Goal: Task Accomplishment & Management: Complete application form

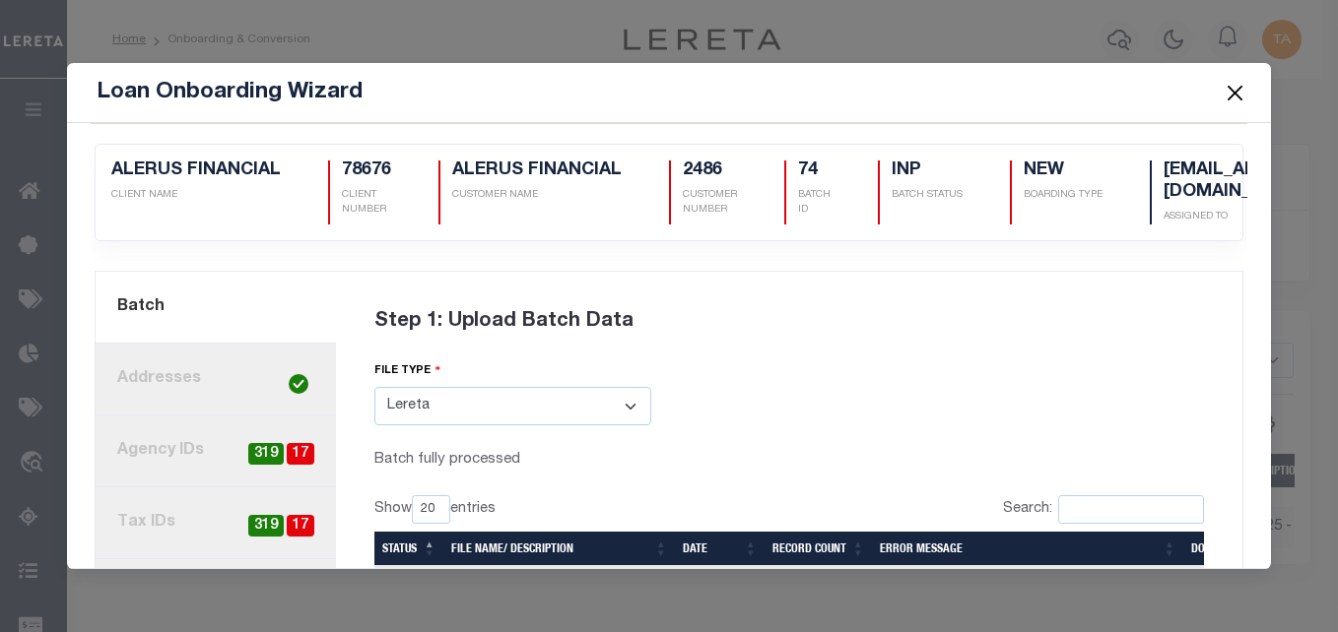
select select "LERETA"
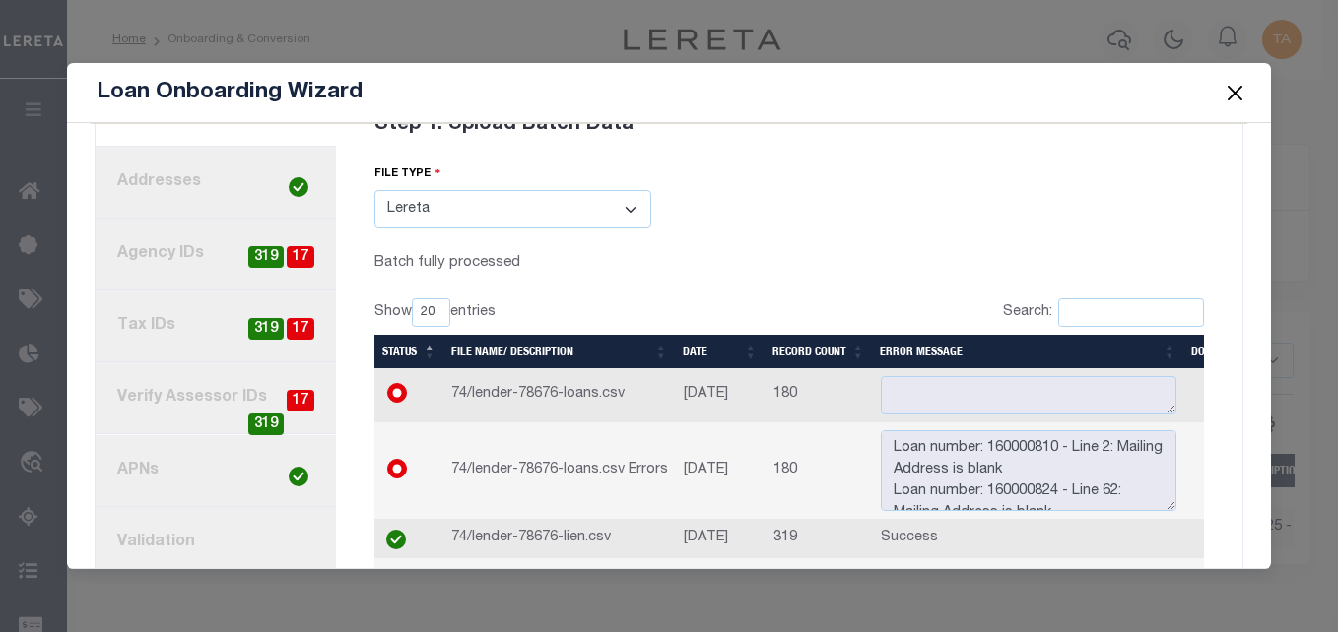
scroll to position [44, 0]
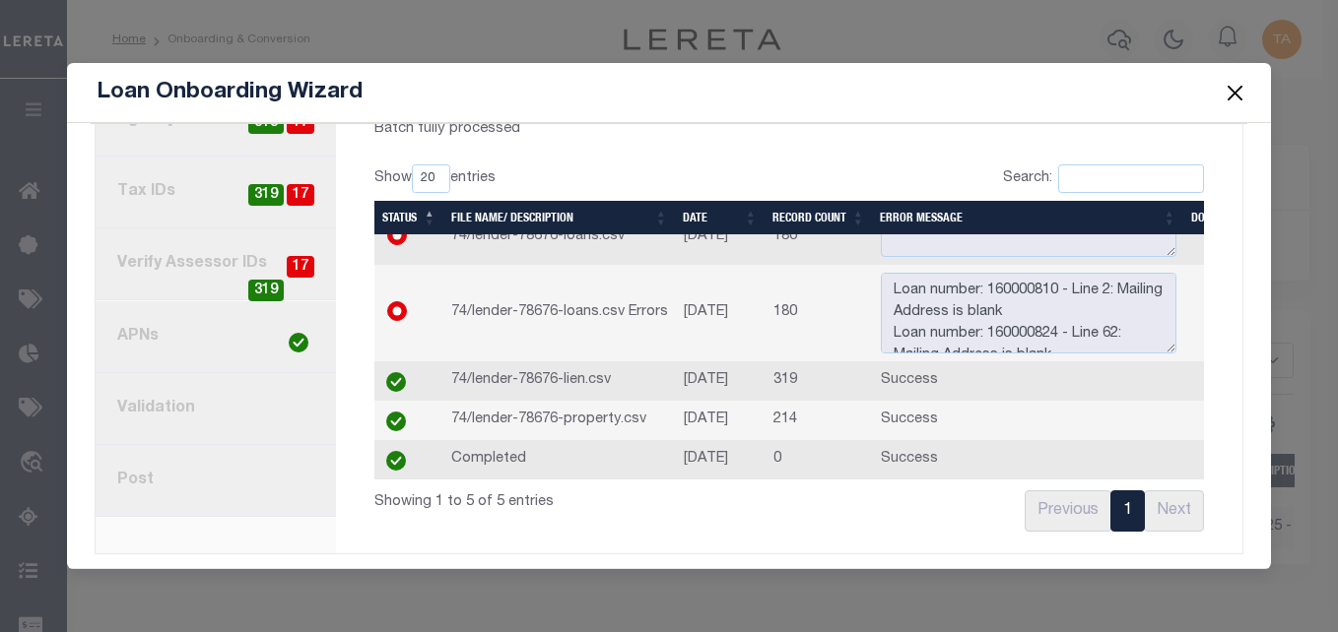
click at [1233, 96] on button "Close" at bounding box center [1234, 93] width 26 height 26
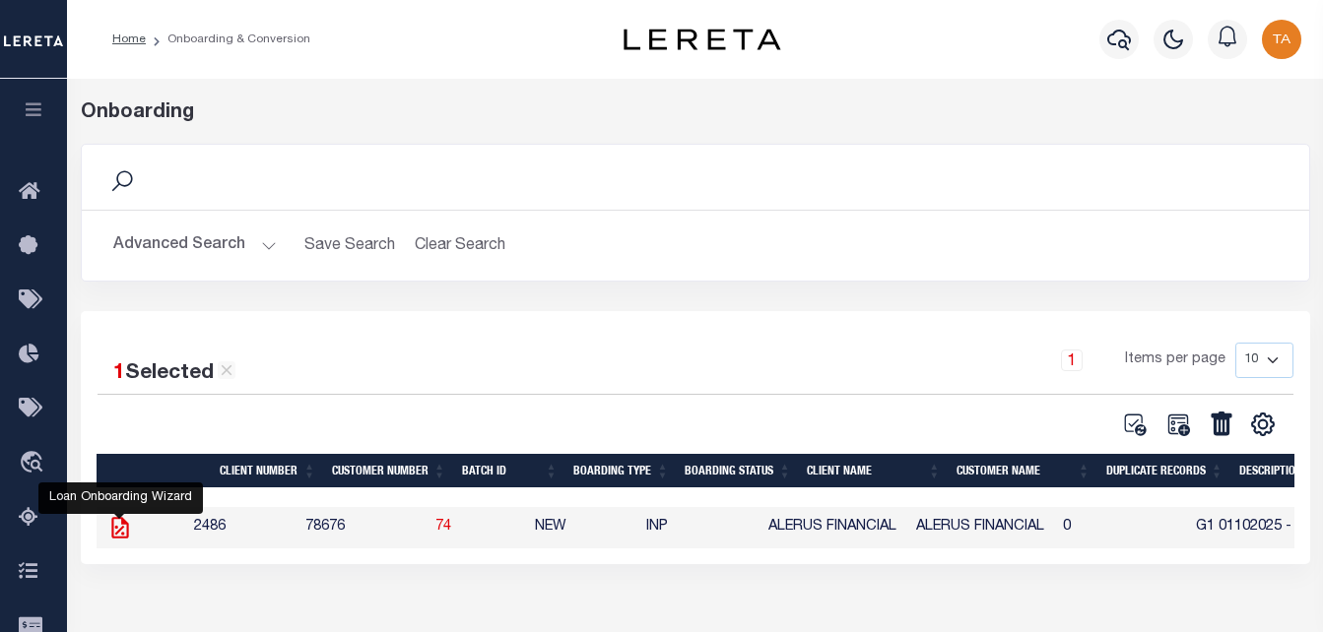
click at [116, 537] on icon at bounding box center [119, 528] width 17 height 22
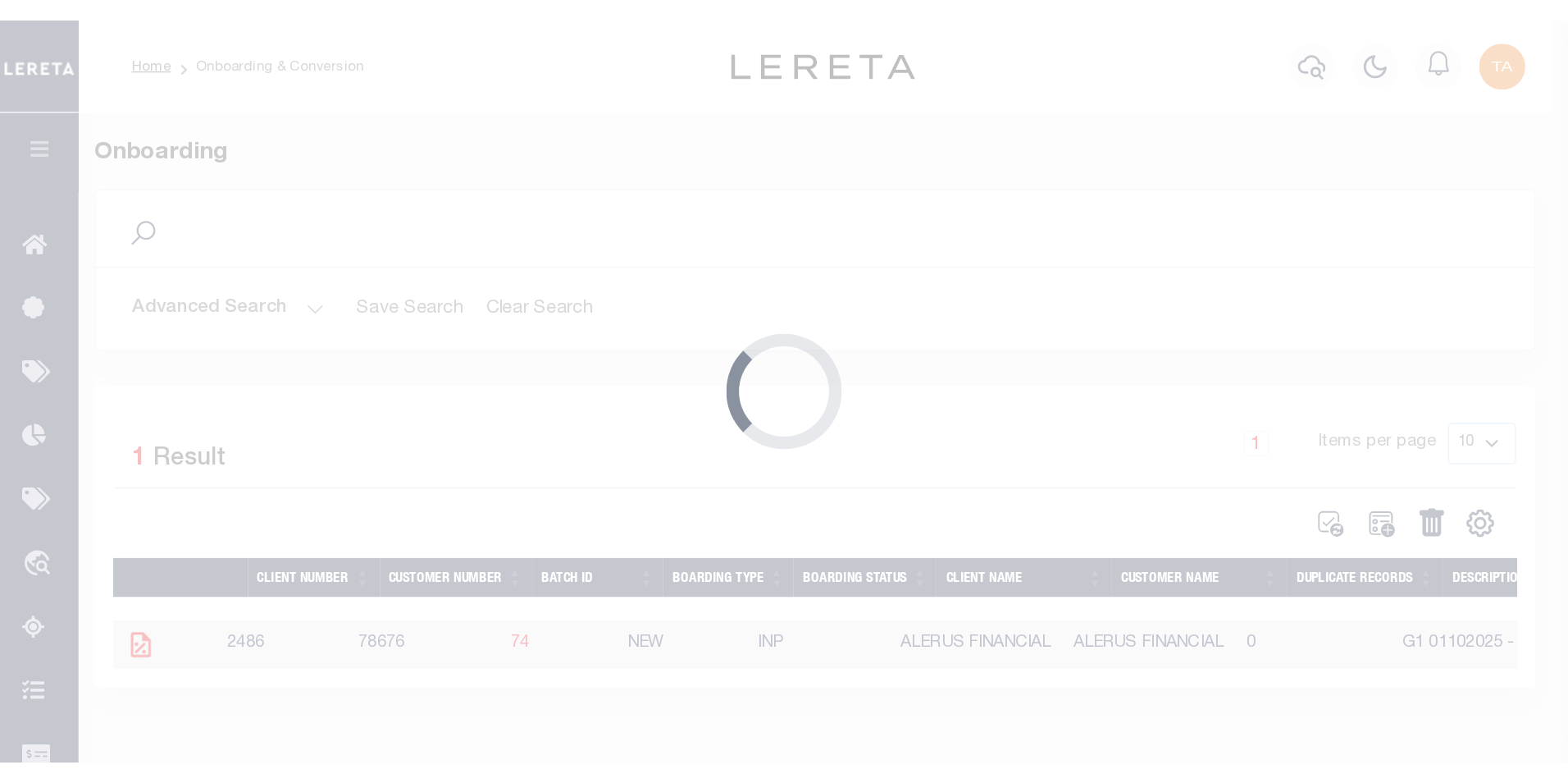
scroll to position [0, 0]
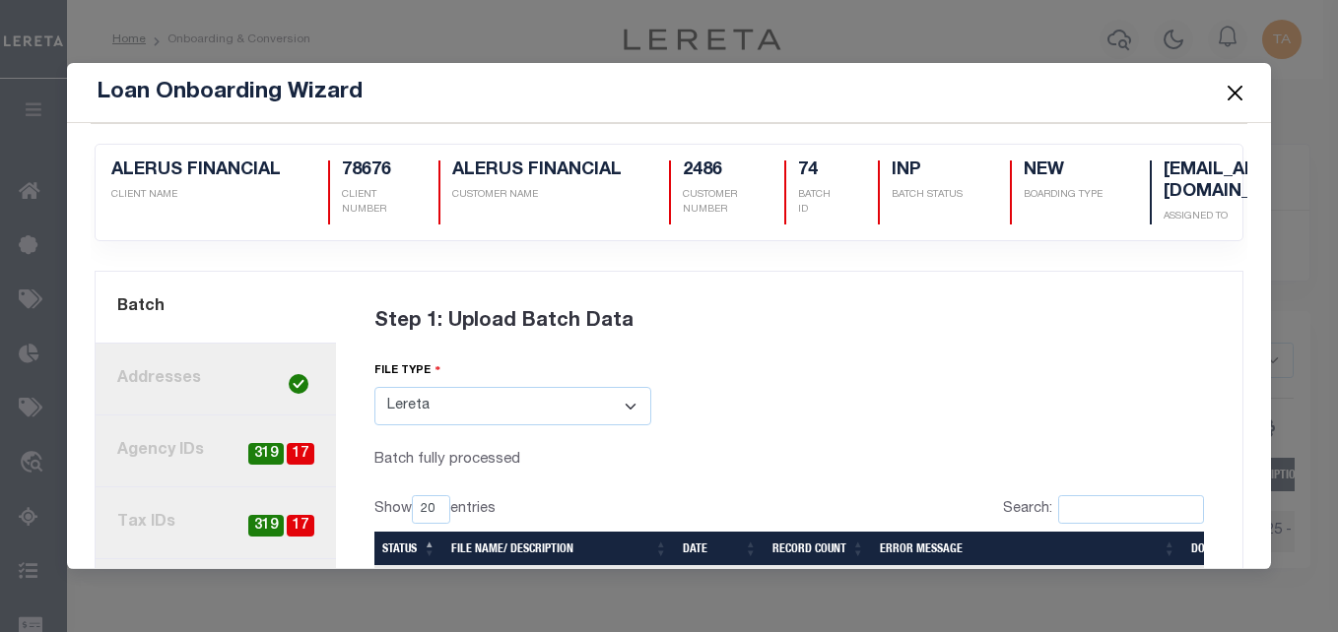
click at [1236, 93] on button "Close" at bounding box center [1234, 93] width 26 height 26
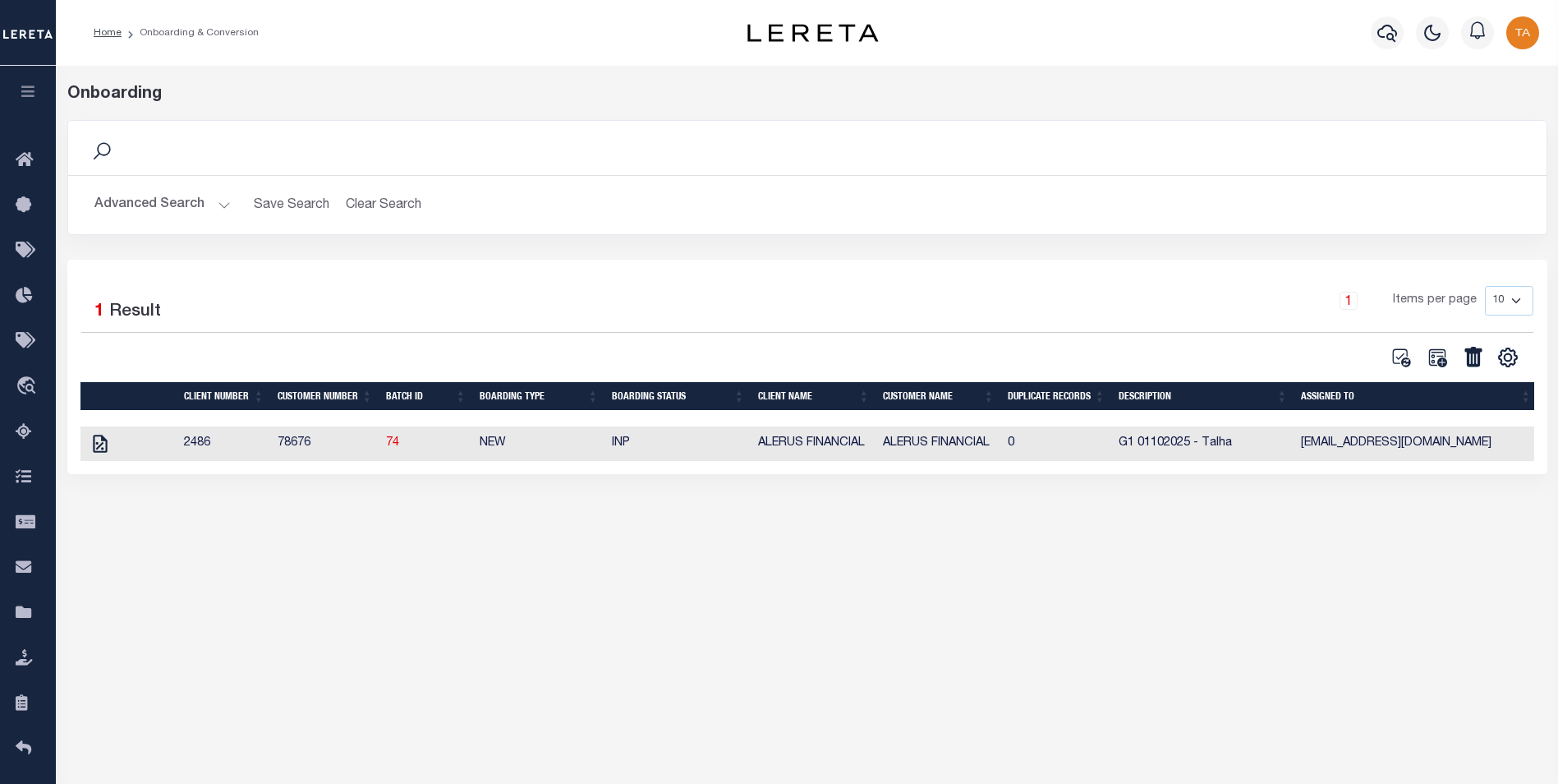
click at [25, 94] on icon "button" at bounding box center [28, 91] width 19 height 15
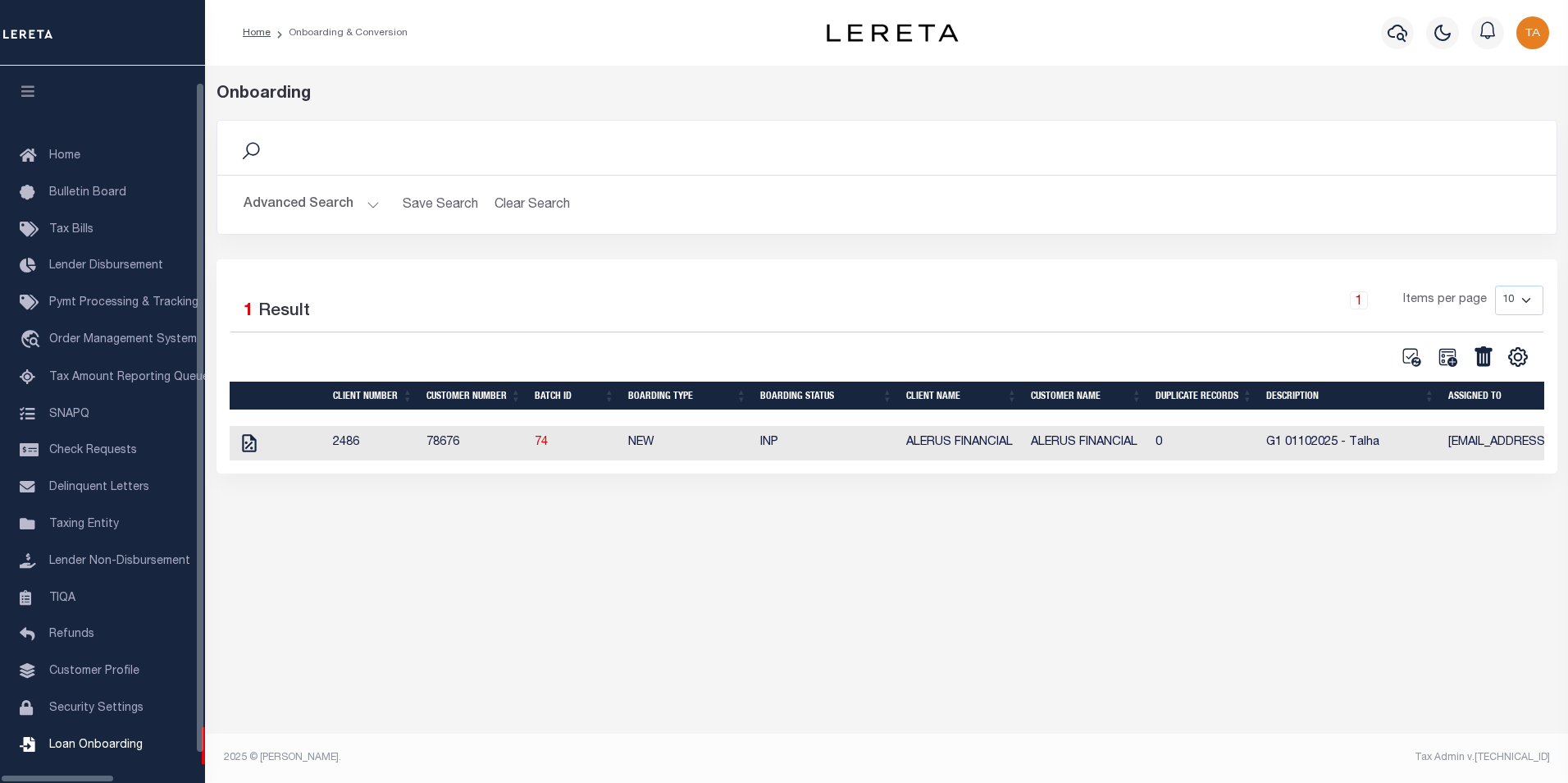
scroll to position [17, 0]
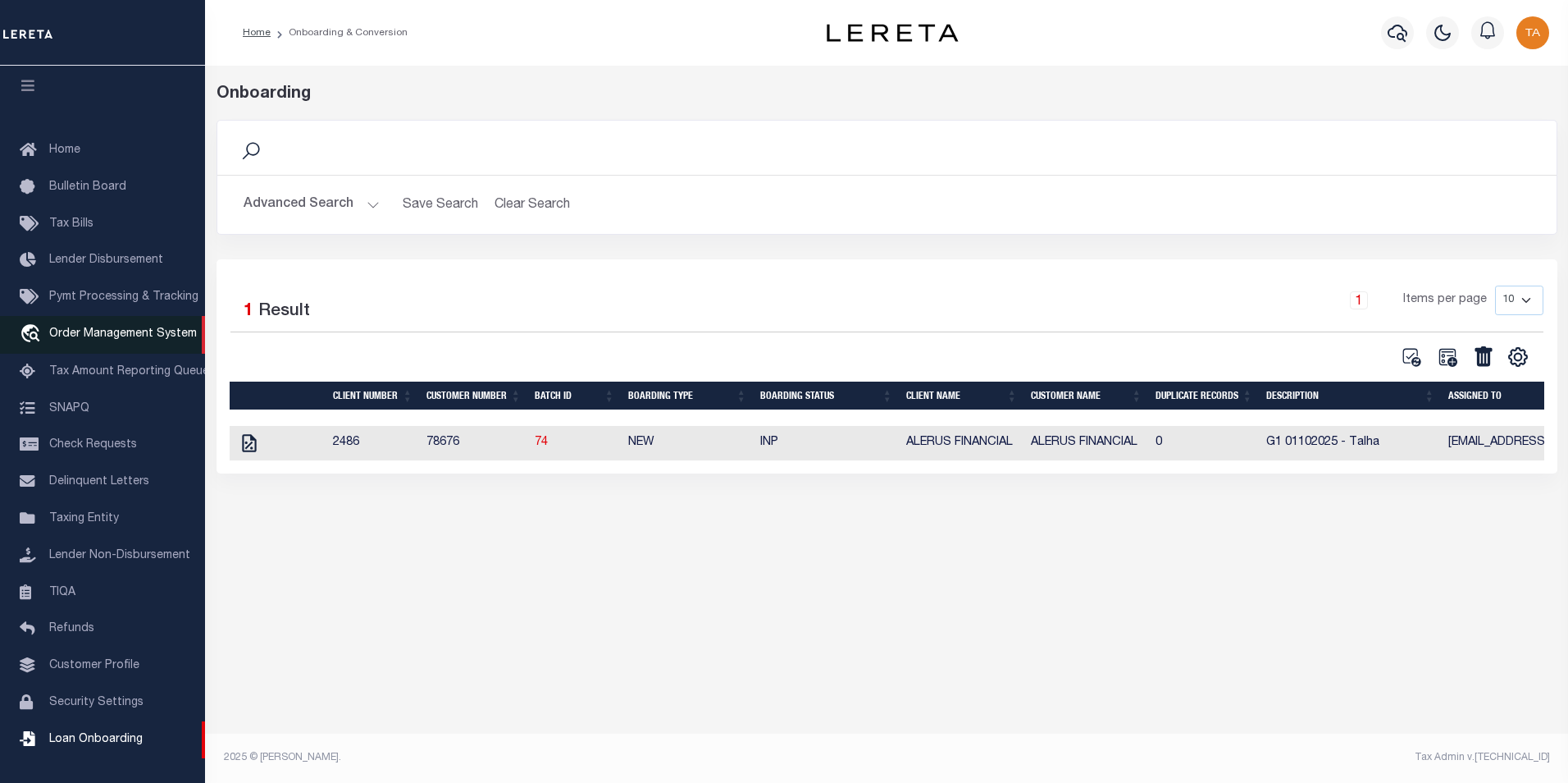
click at [149, 319] on link "travel_explore Order Management System" at bounding box center [102, 334] width 205 height 37
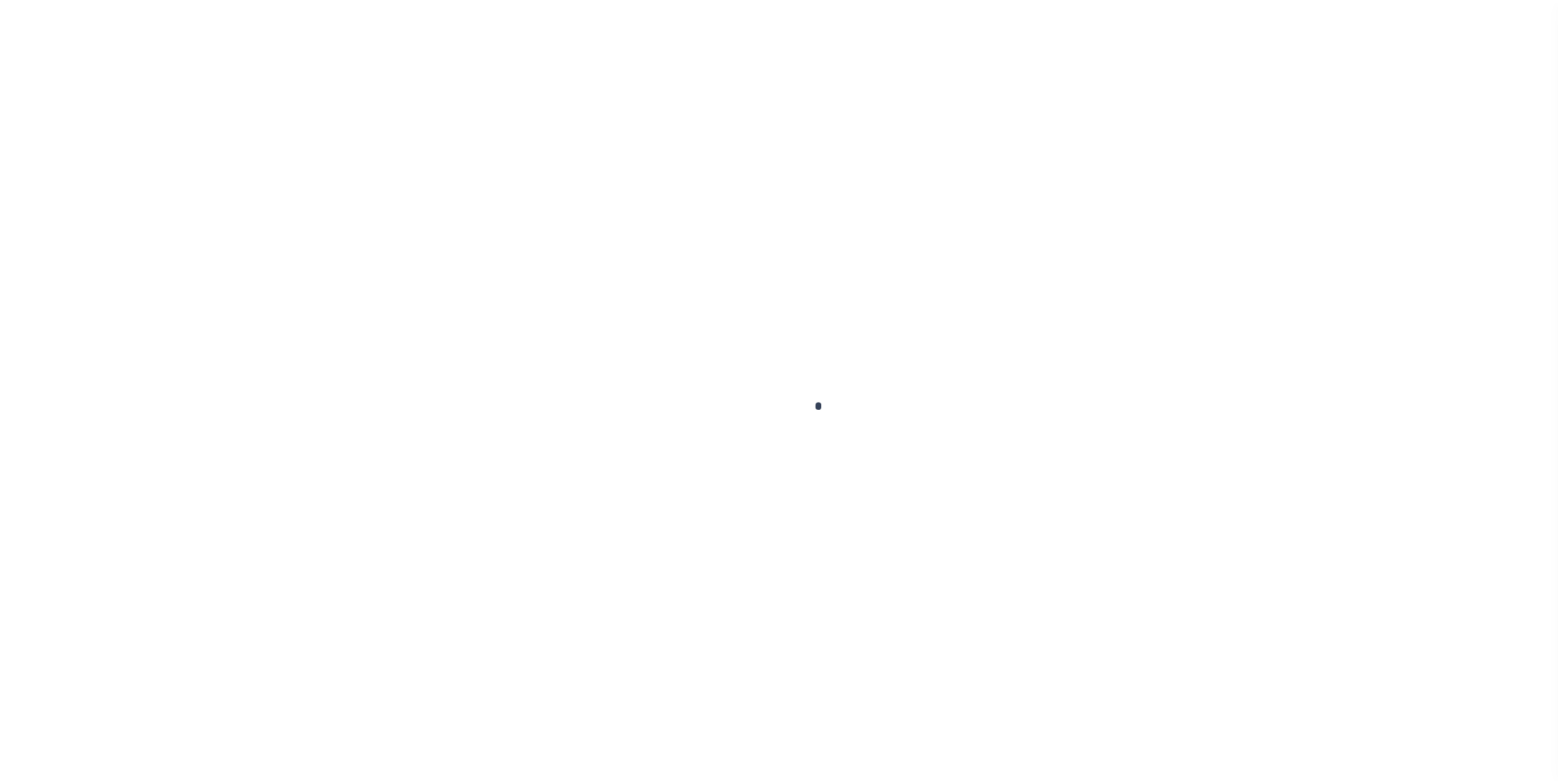
scroll to position [17, 0]
select select "200"
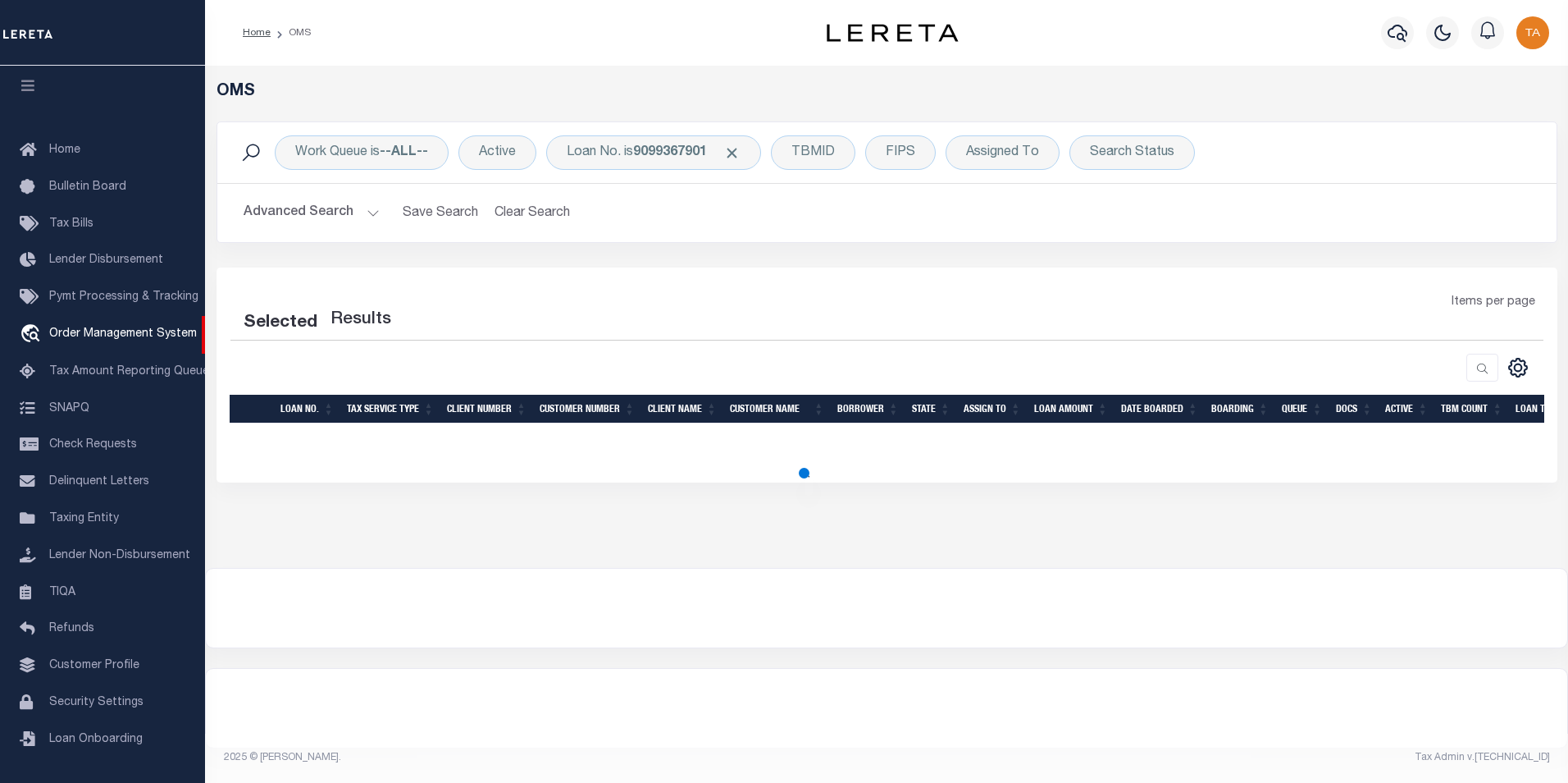
select select "200"
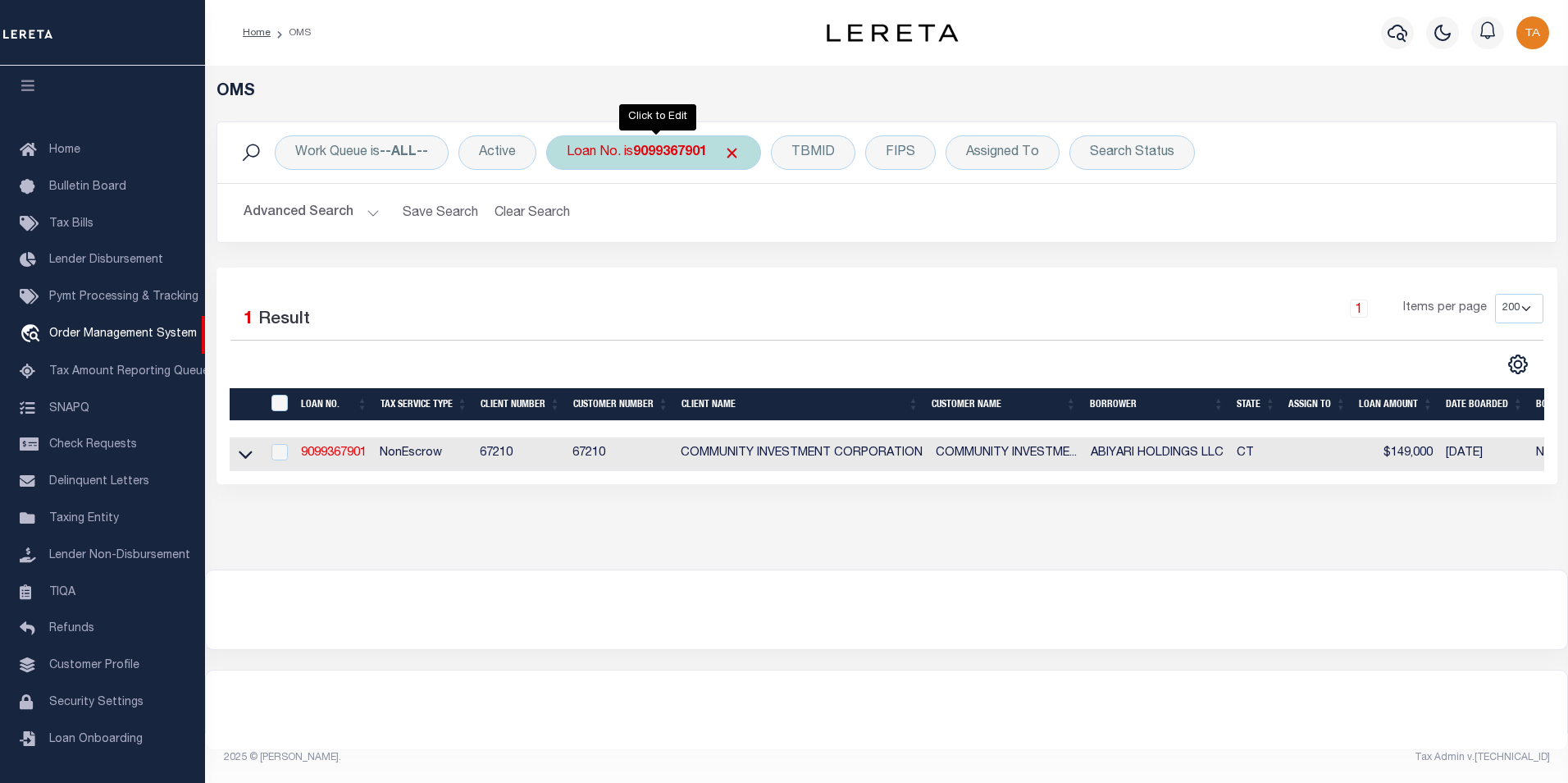
click at [699, 148] on b "9099367901" at bounding box center [670, 152] width 74 height 13
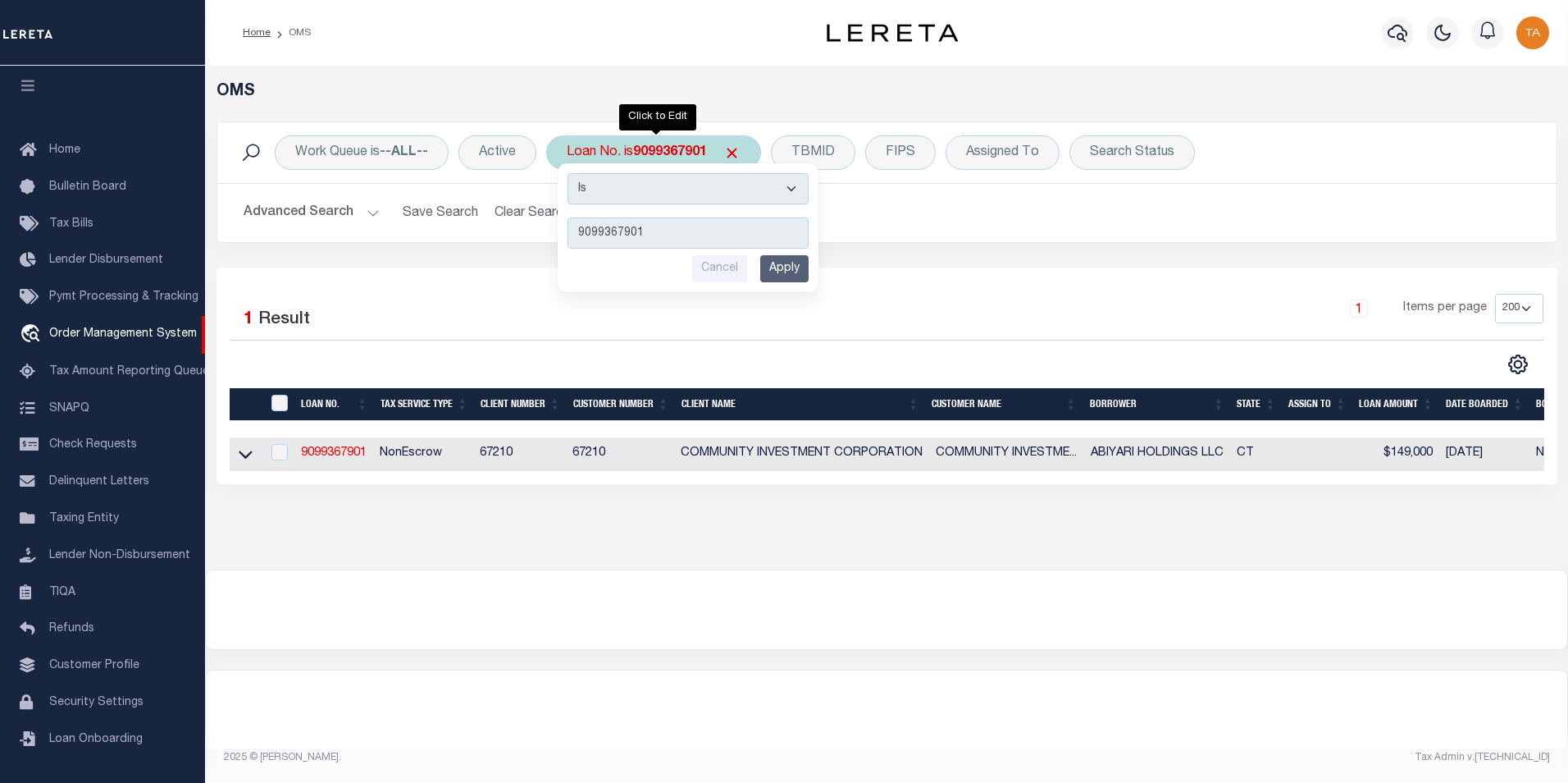
type input "160000682"
click at [784, 272] on input "Apply" at bounding box center [784, 268] width 48 height 27
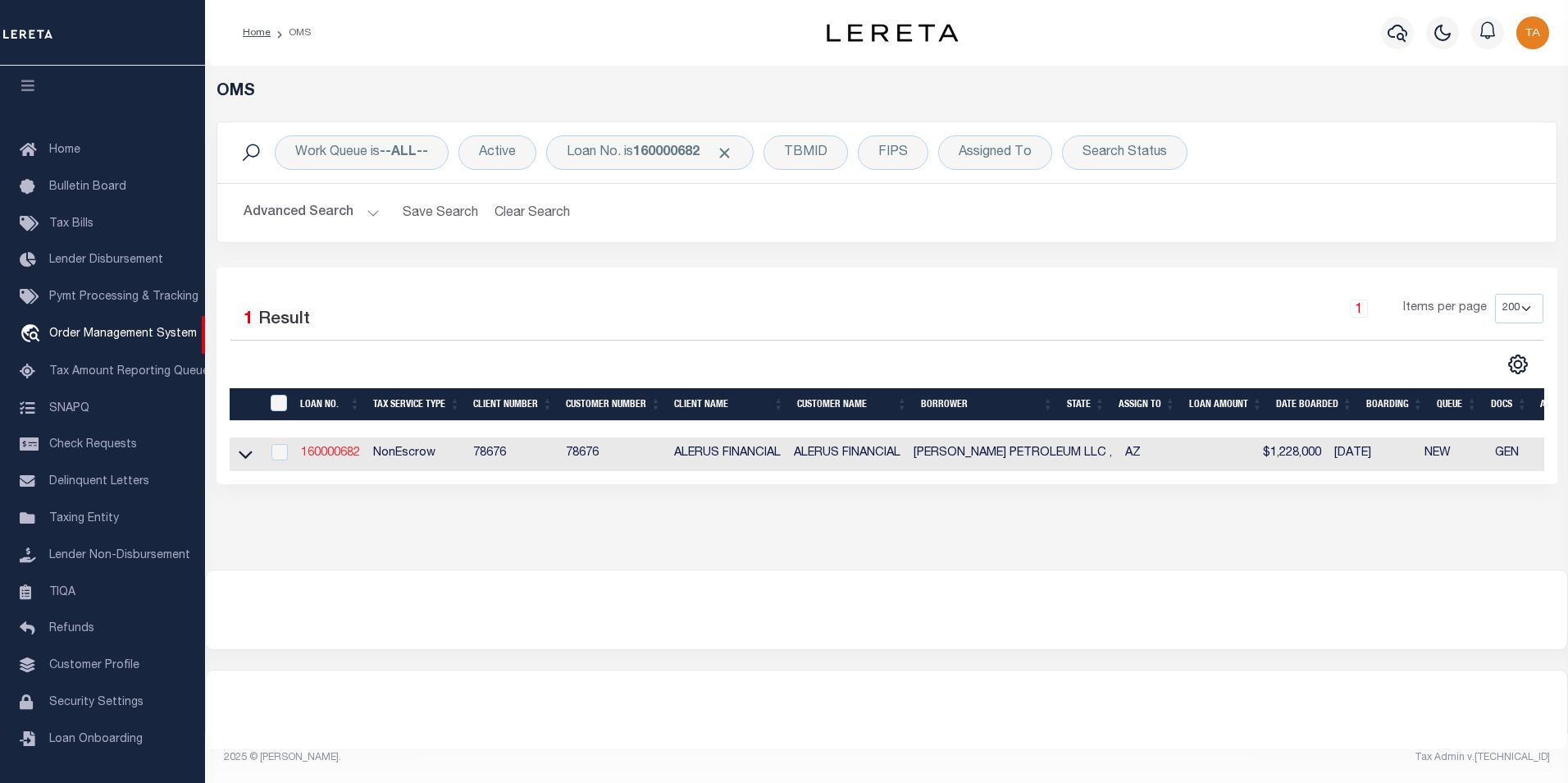
click at [323, 457] on link "160000682" at bounding box center [330, 453] width 59 height 12
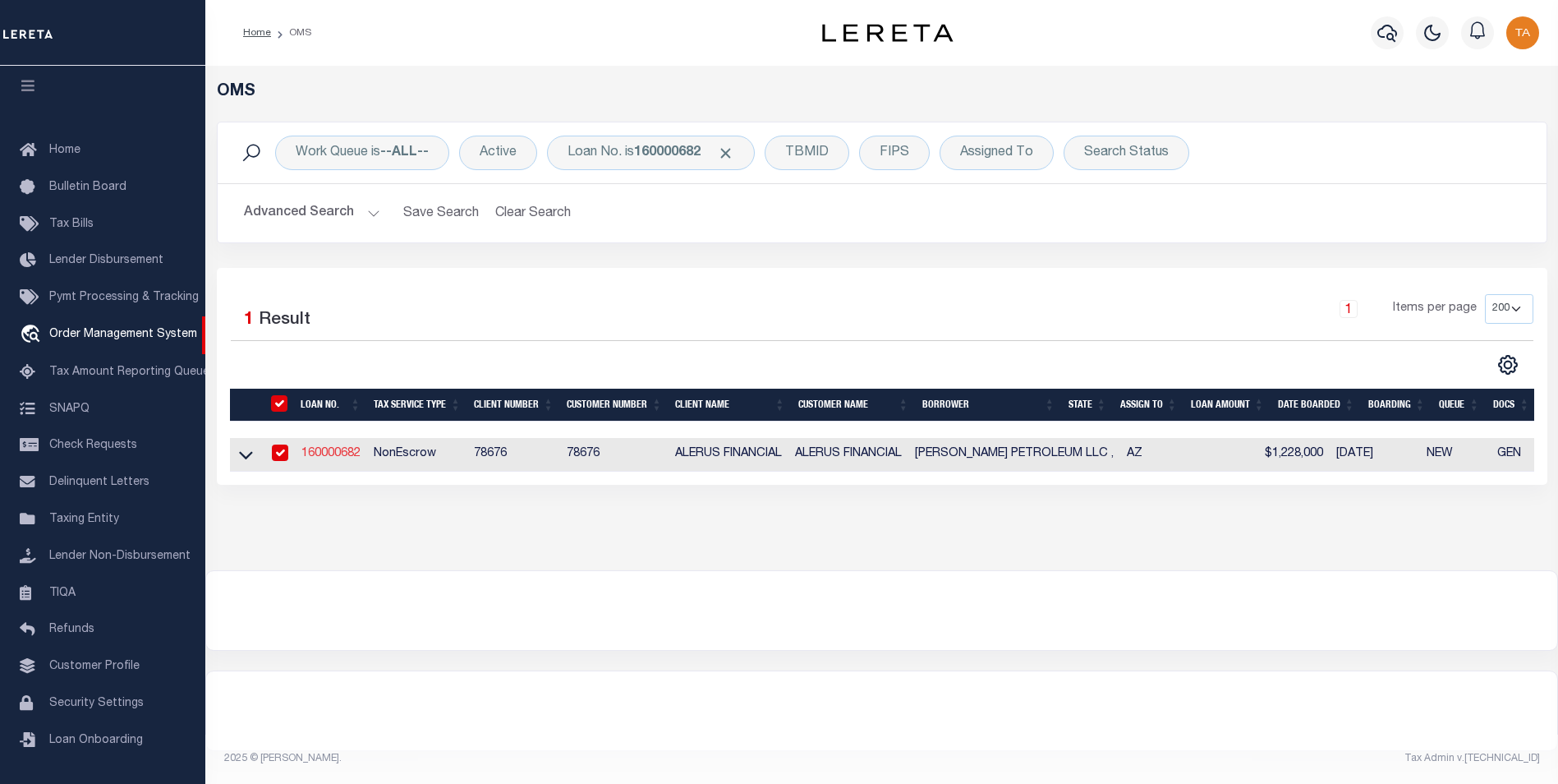
type input "160000682"
type input "[PERSON_NAME] PETROLEUM LLC ,"
select select
type input "10428 E APERTURE AVE"
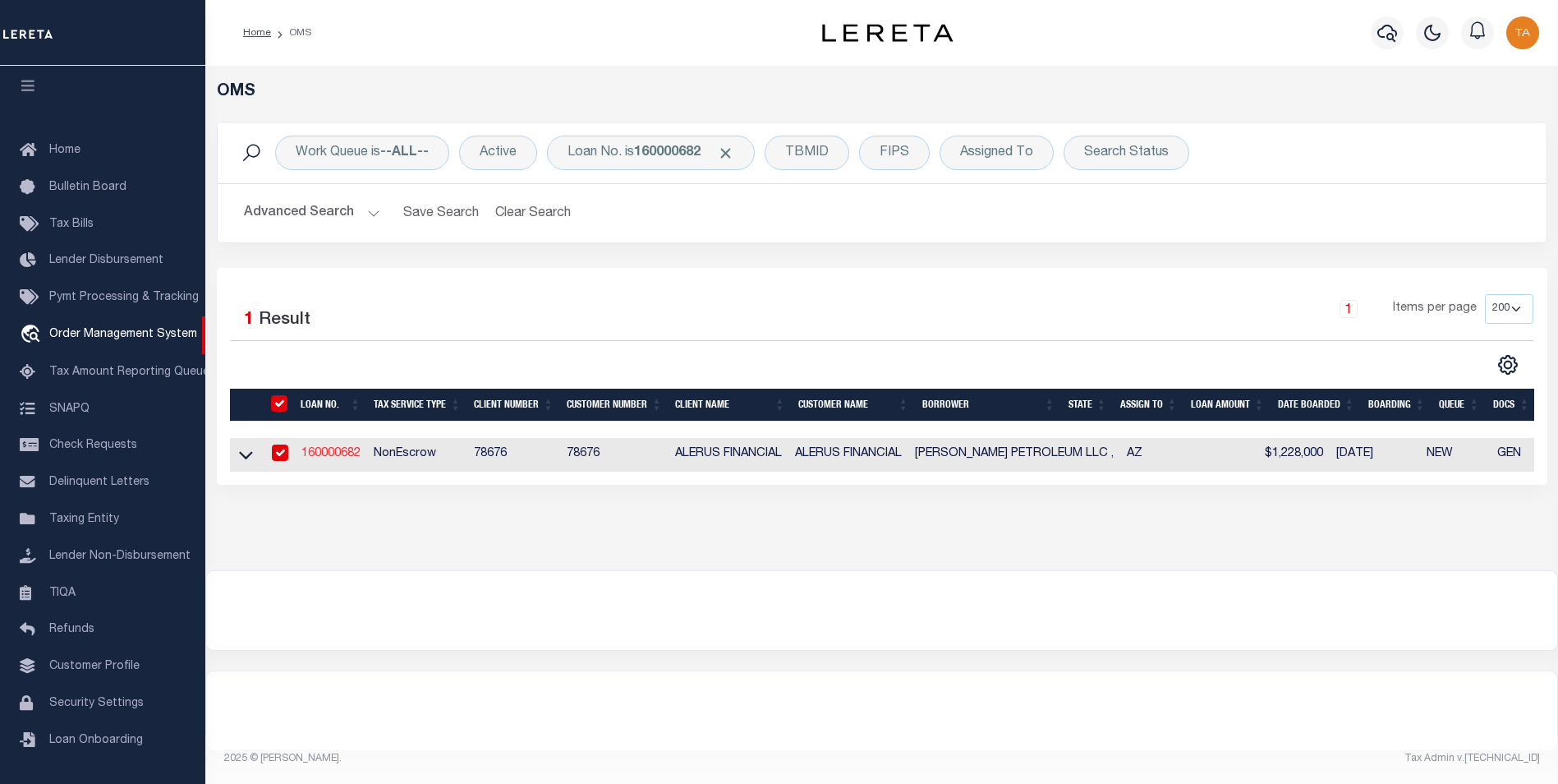
type input "MESA AZ 85212"
select select
select select "10"
select select
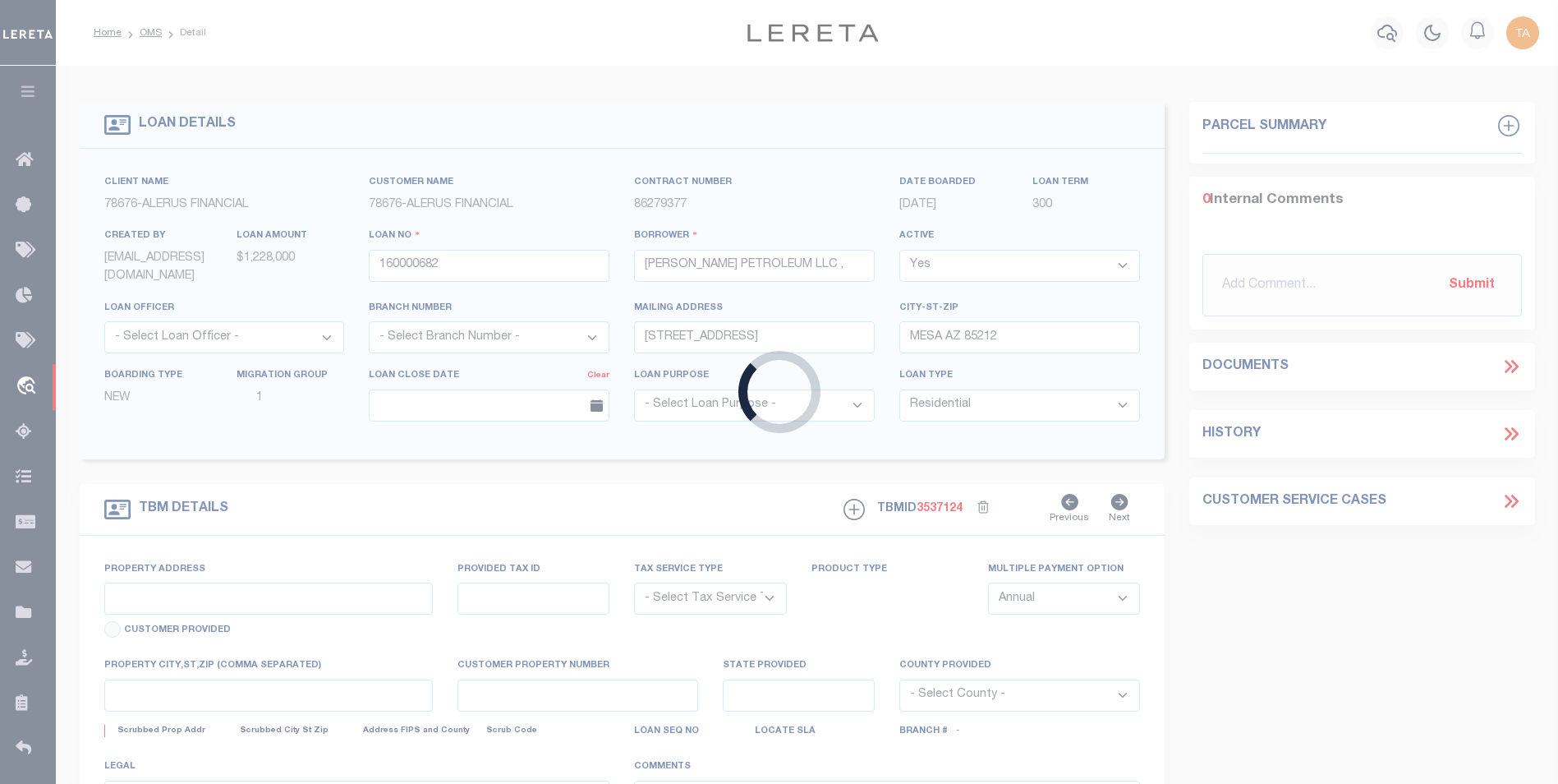
type input "1033 24TH ST"
radio input "true"
select select "NonEscrow"
select select
type input "PHOENIX AZ 850080000"
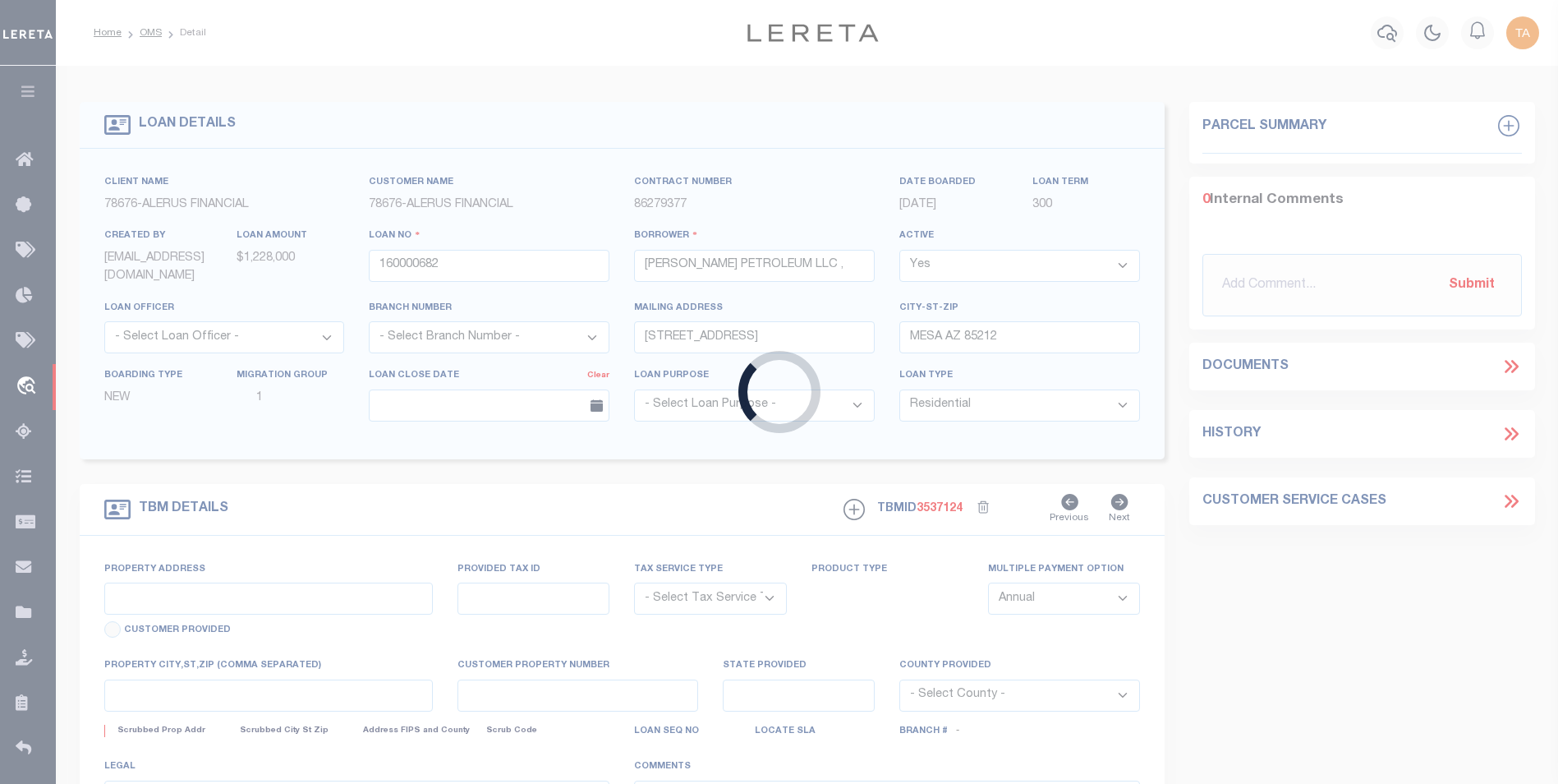
type input "160000682"
type input "AZ"
type textarea "UNVERIFIED CUSTOMER SUPPLIED APN 121-79-203LOT 1, BIRRY SERVICE STATION, ACCORD…"
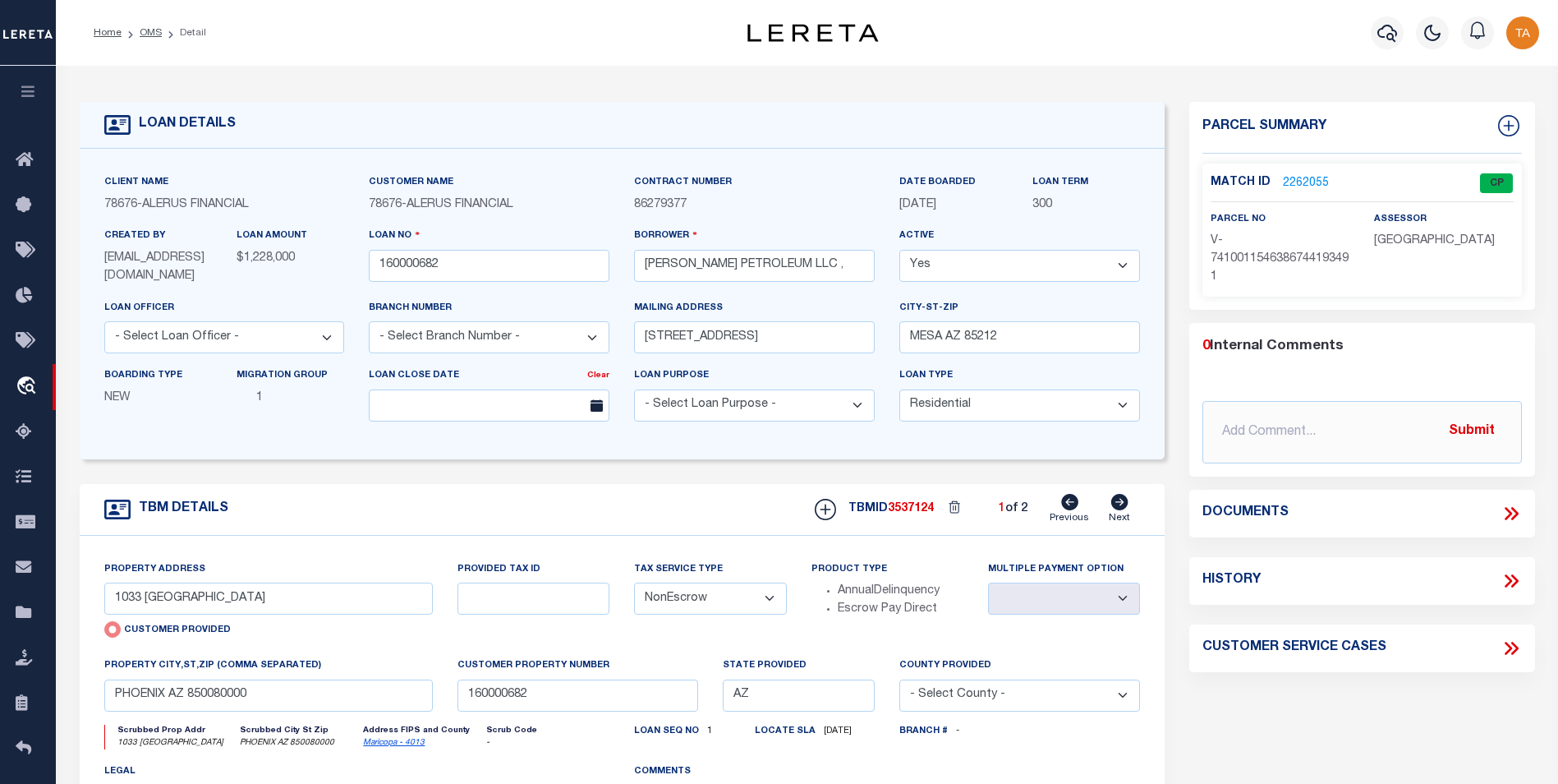
click at [1121, 507] on icon at bounding box center [1120, 502] width 18 height 17
type input "724 W SOUTHERN AVE"
radio input "false"
select select
type input "PHOENIX AZ 85041"
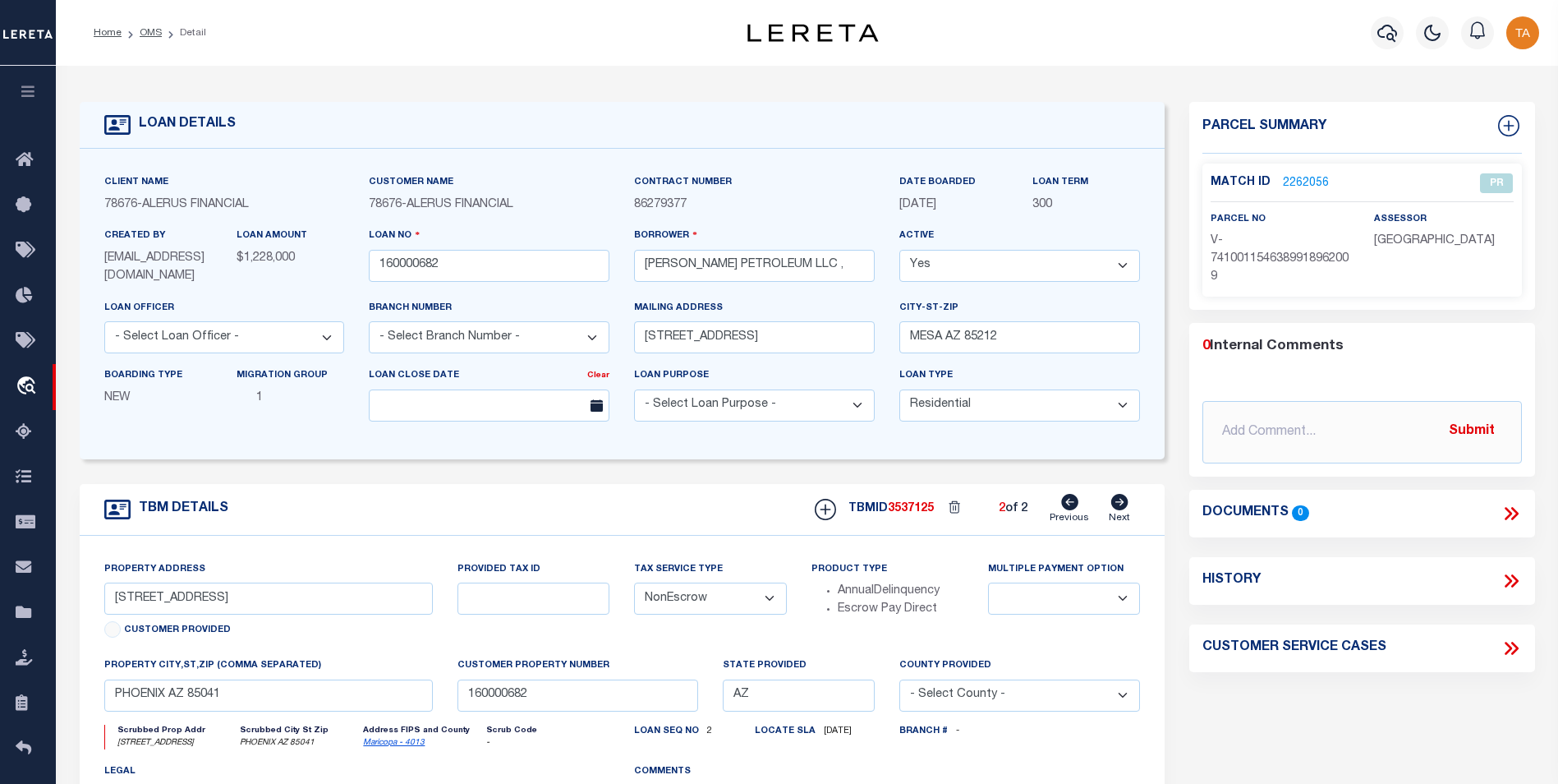
click at [33, 98] on icon "button" at bounding box center [28, 91] width 19 height 15
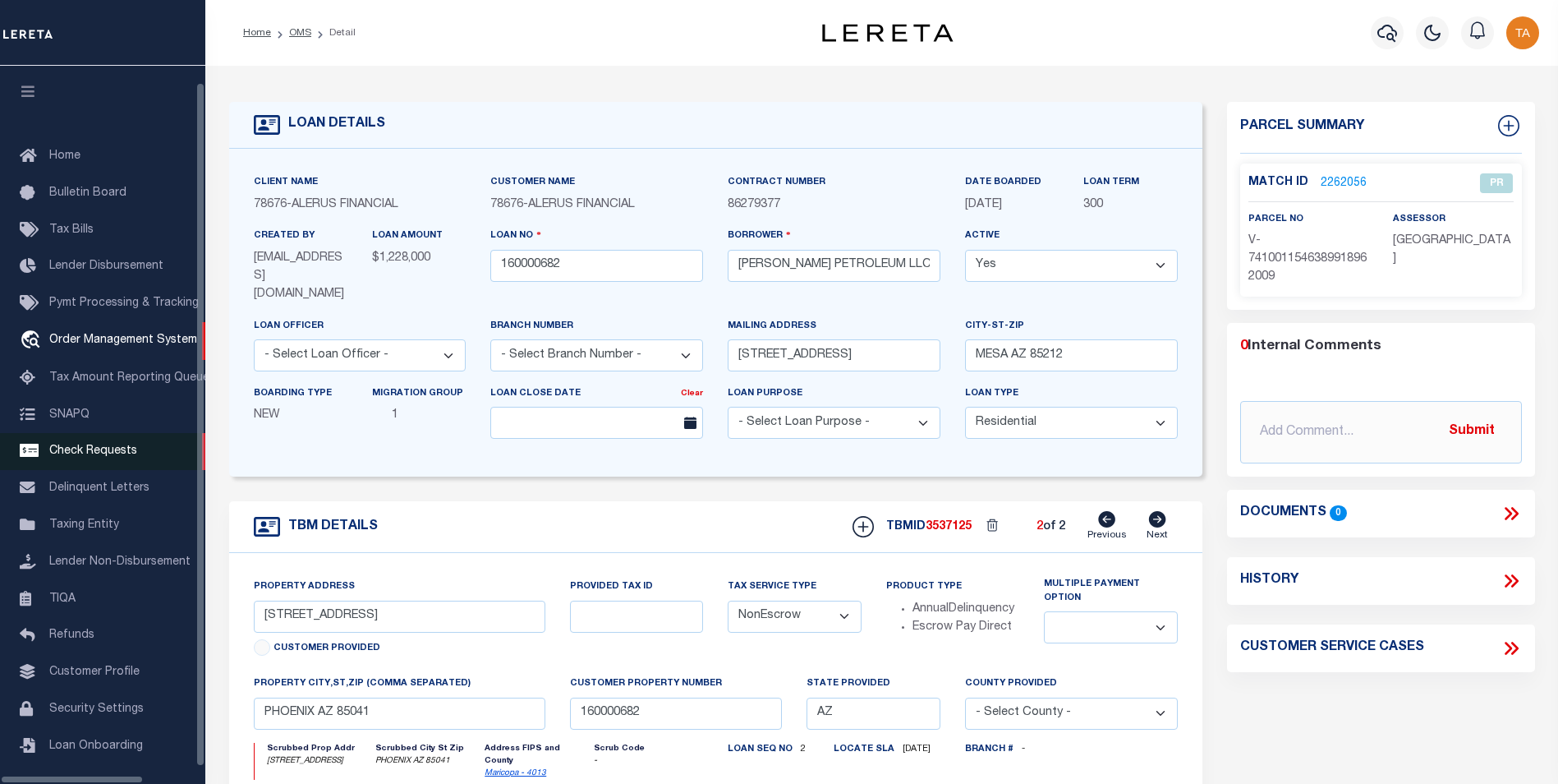
scroll to position [17, 0]
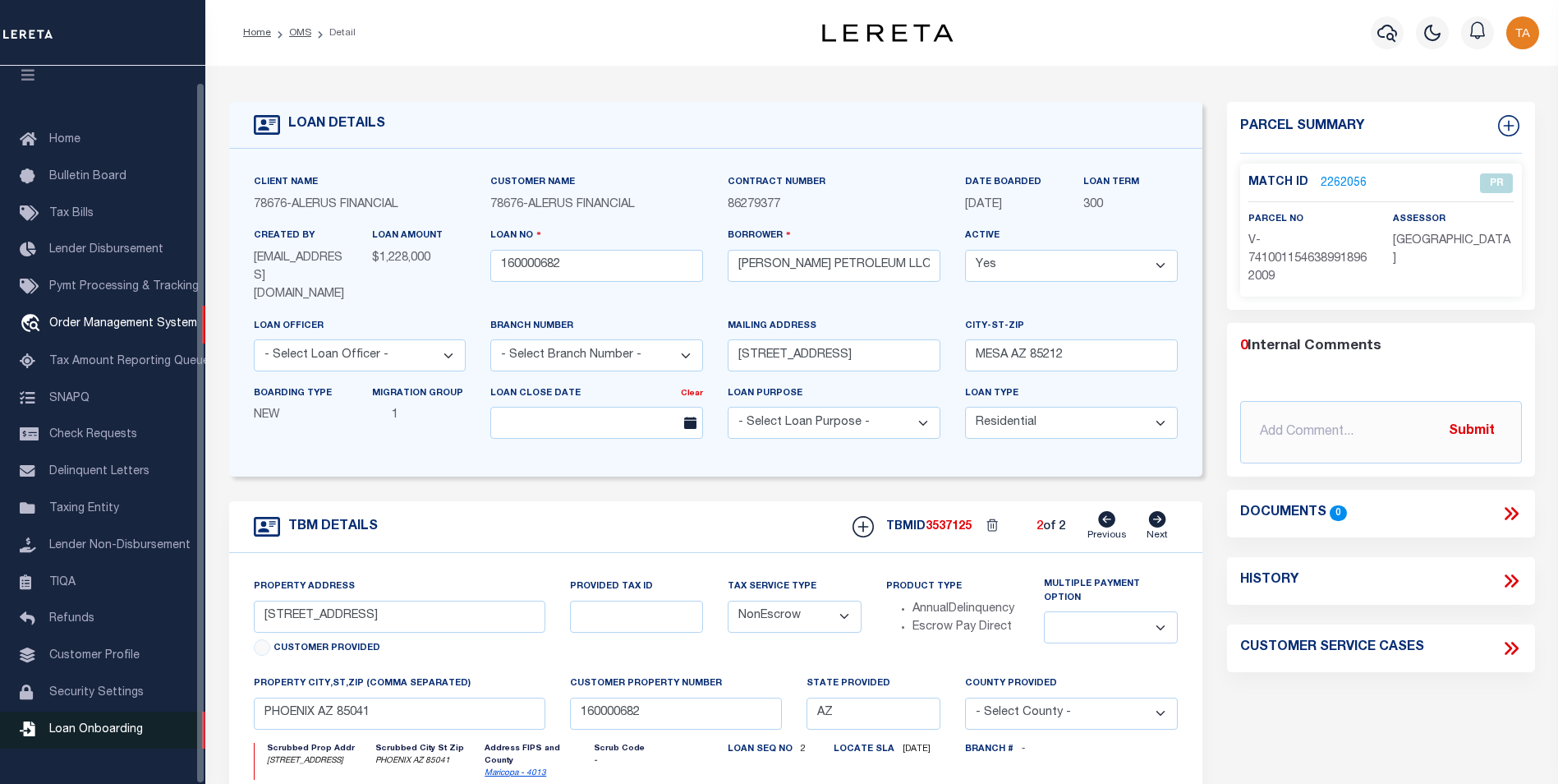
click at [108, 736] on span "Loan Onboarding" at bounding box center [96, 730] width 93 height 12
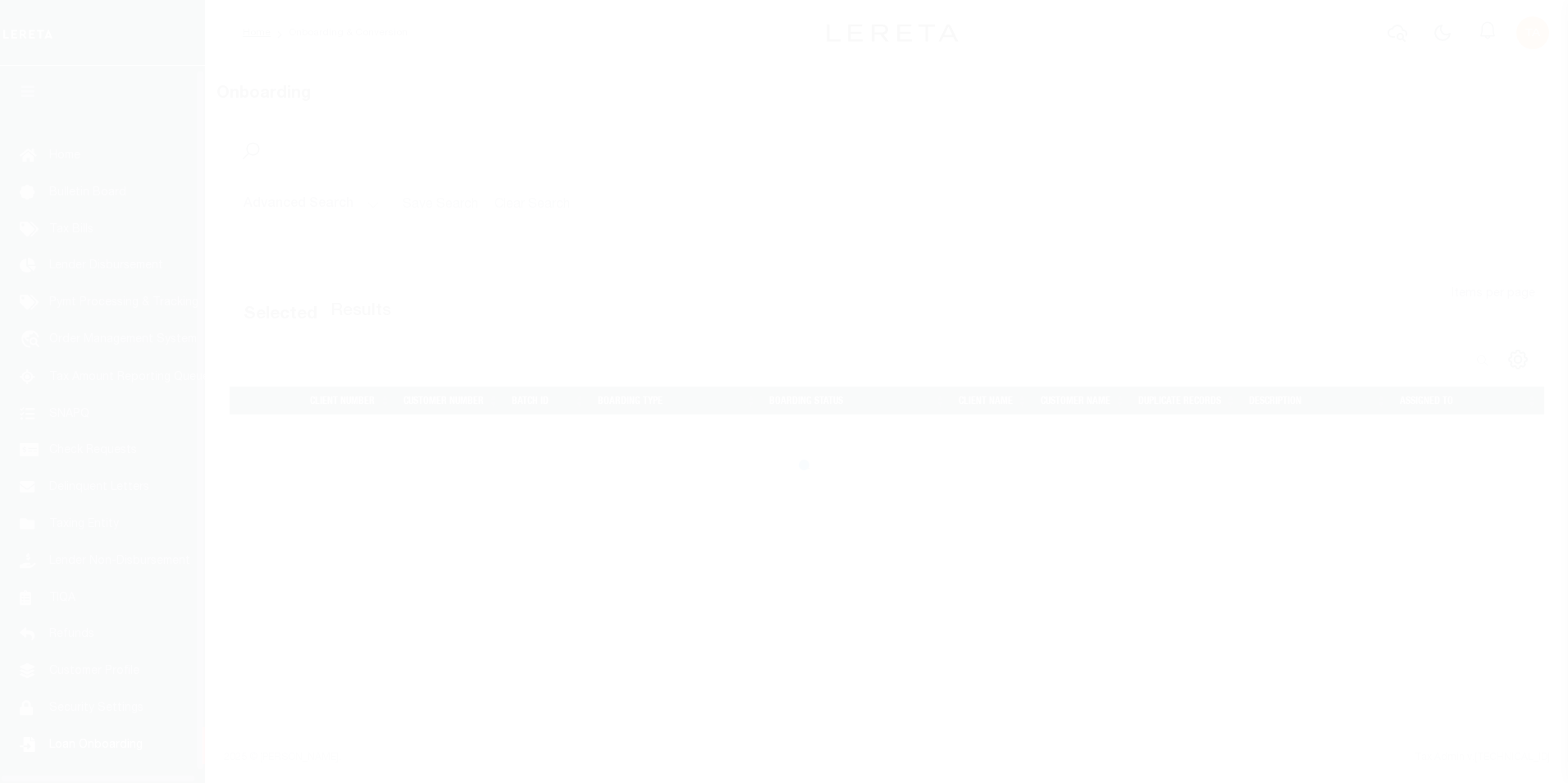
scroll to position [17, 0]
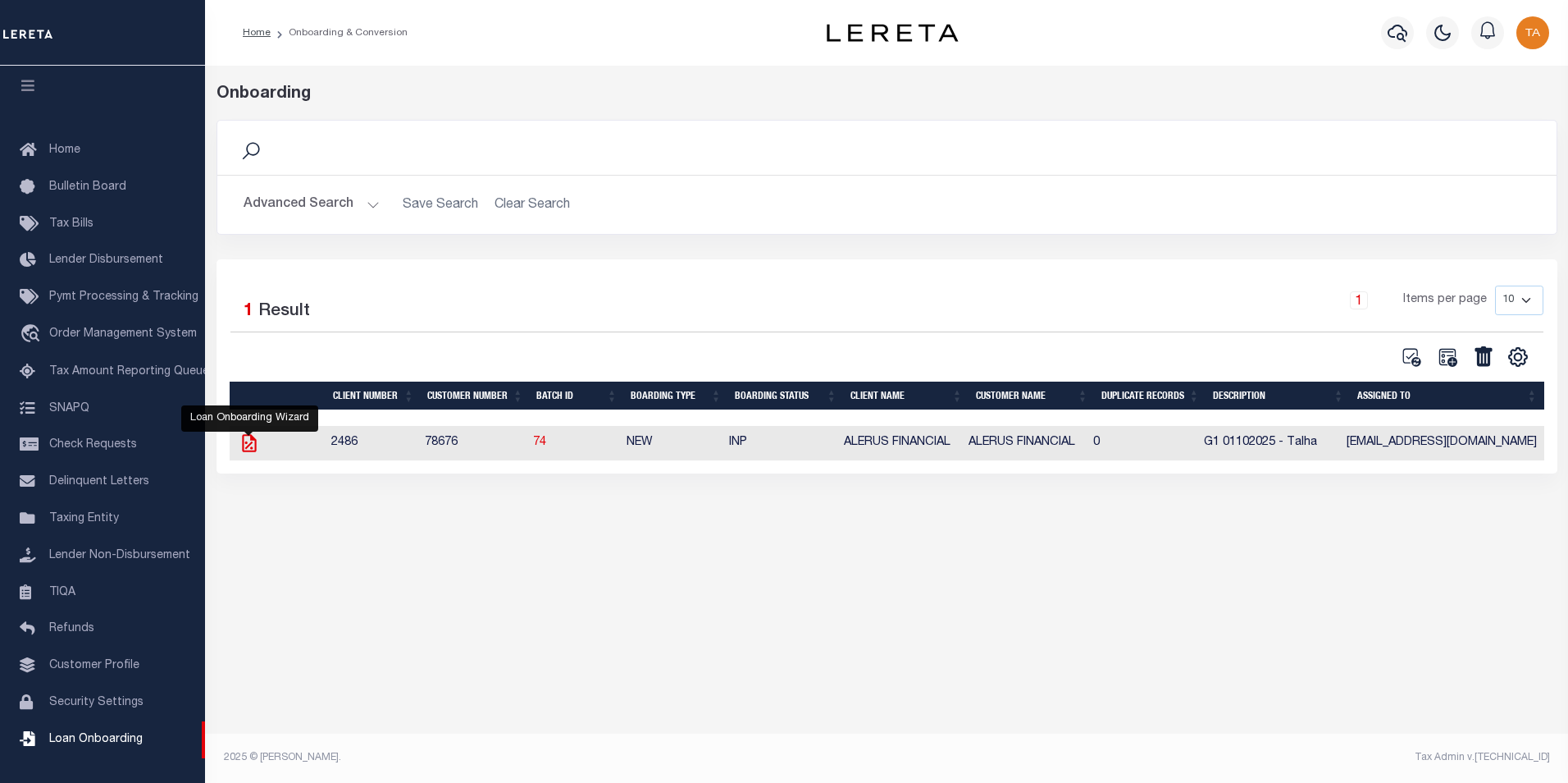
click at [242, 450] on icon "" at bounding box center [249, 443] width 14 height 18
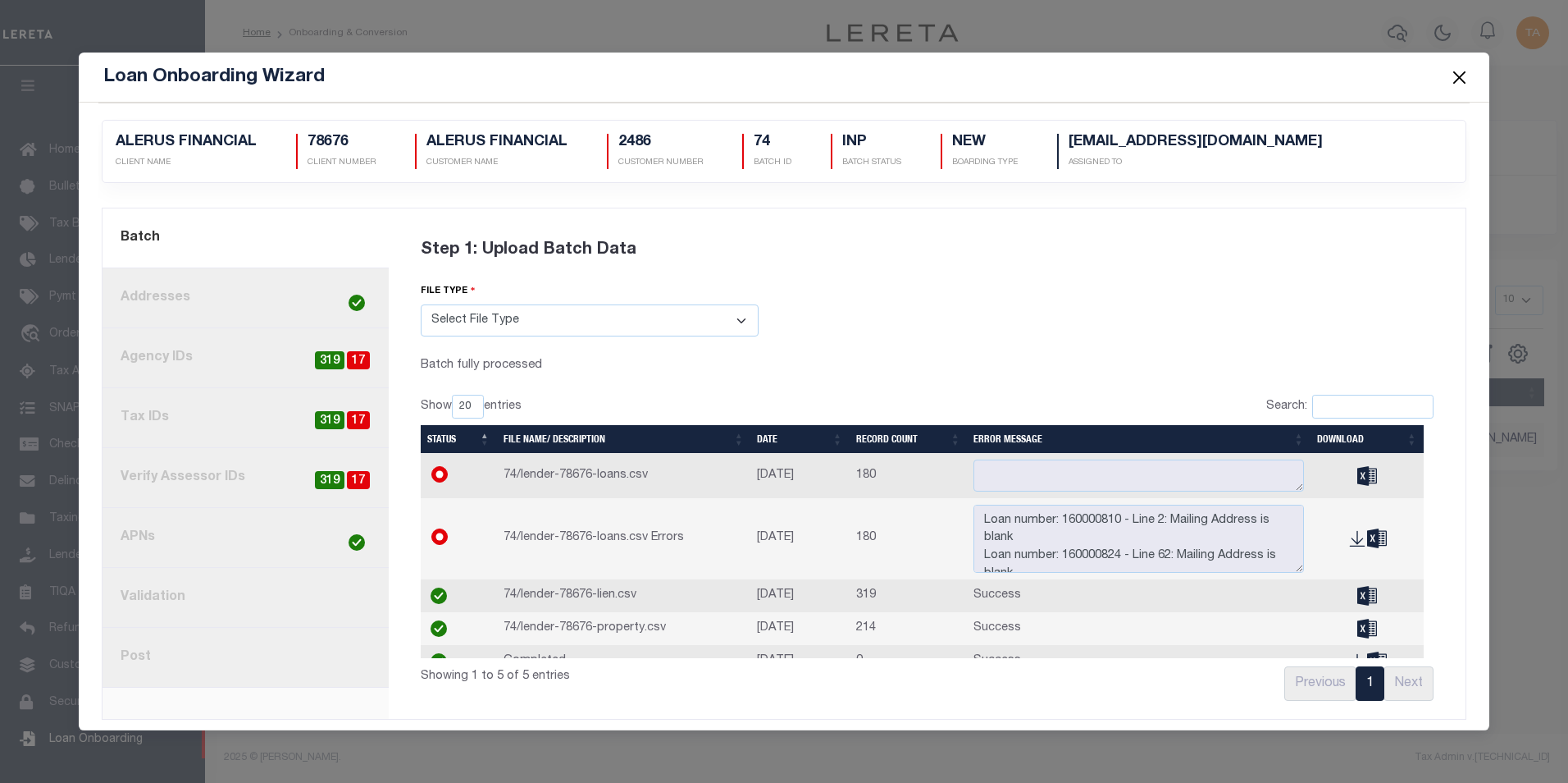
click at [192, 354] on link "3. Agency IDs 17 319" at bounding box center [246, 358] width 286 height 60
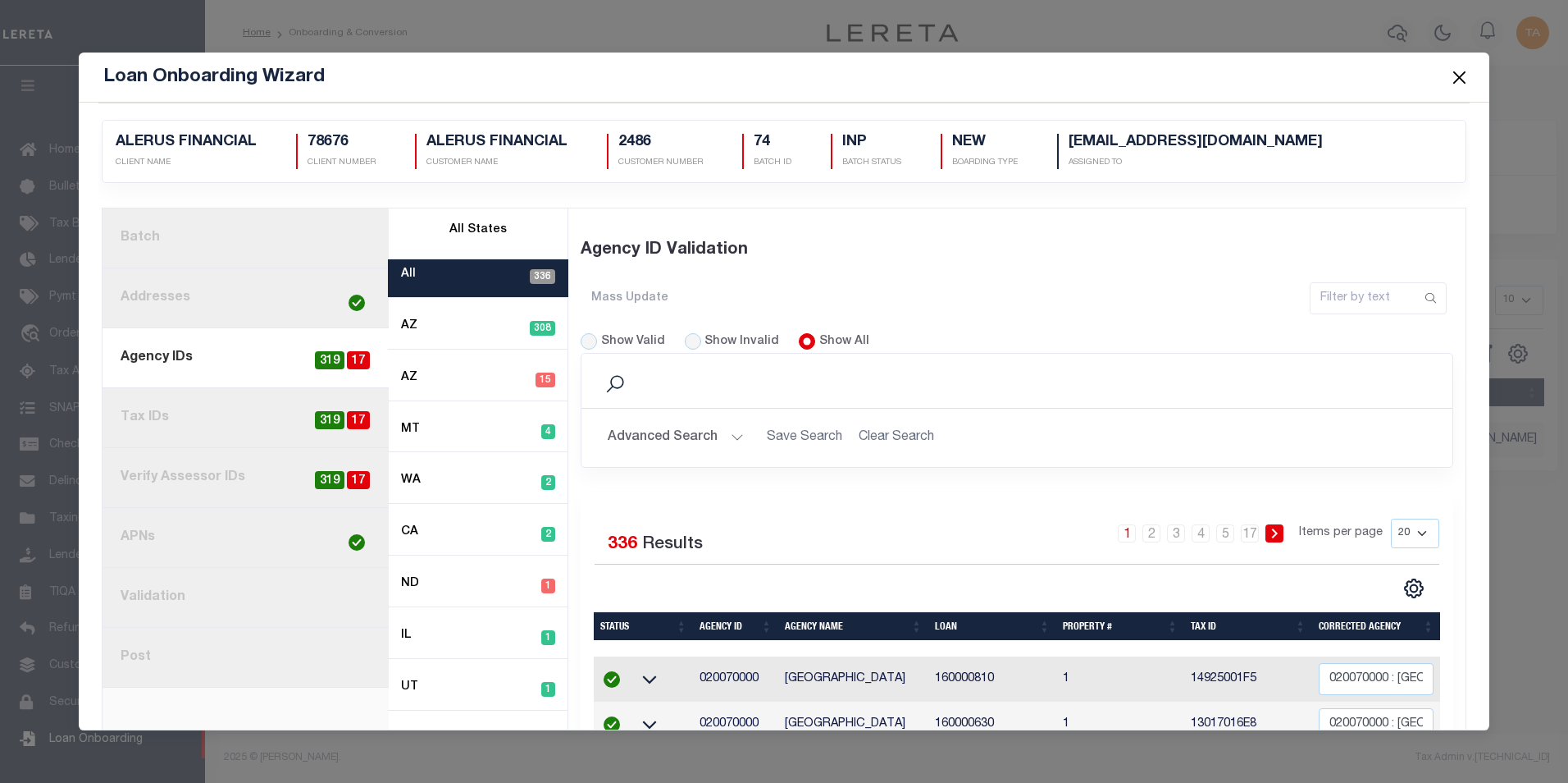
click at [717, 438] on button "Advanced Search" at bounding box center [676, 437] width 137 height 32
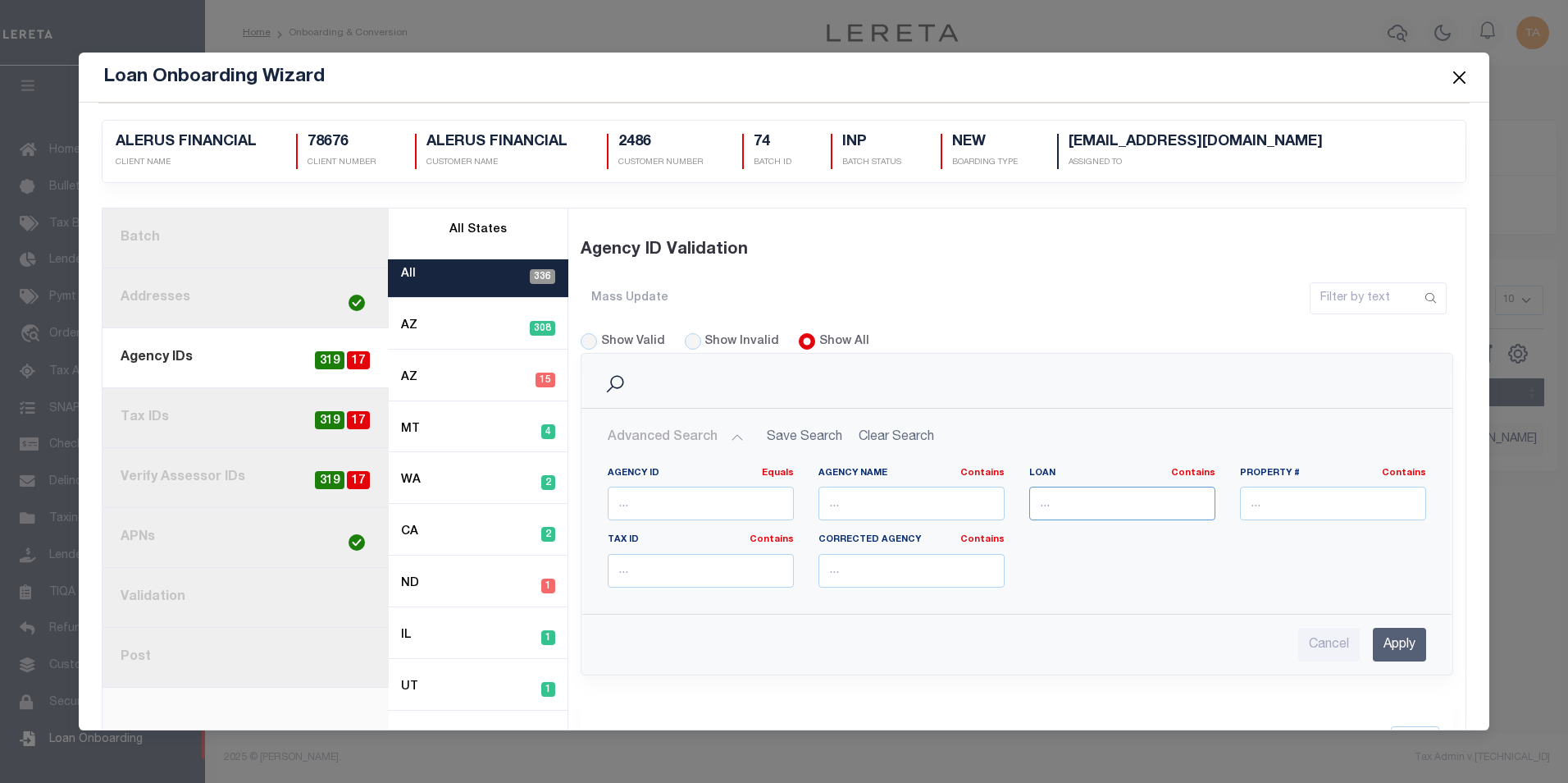
click at [1132, 506] on input "text" at bounding box center [1122, 503] width 187 height 33
paste input "160000682"
type input "160000682"
click at [1392, 638] on input "Apply" at bounding box center [1400, 644] width 53 height 33
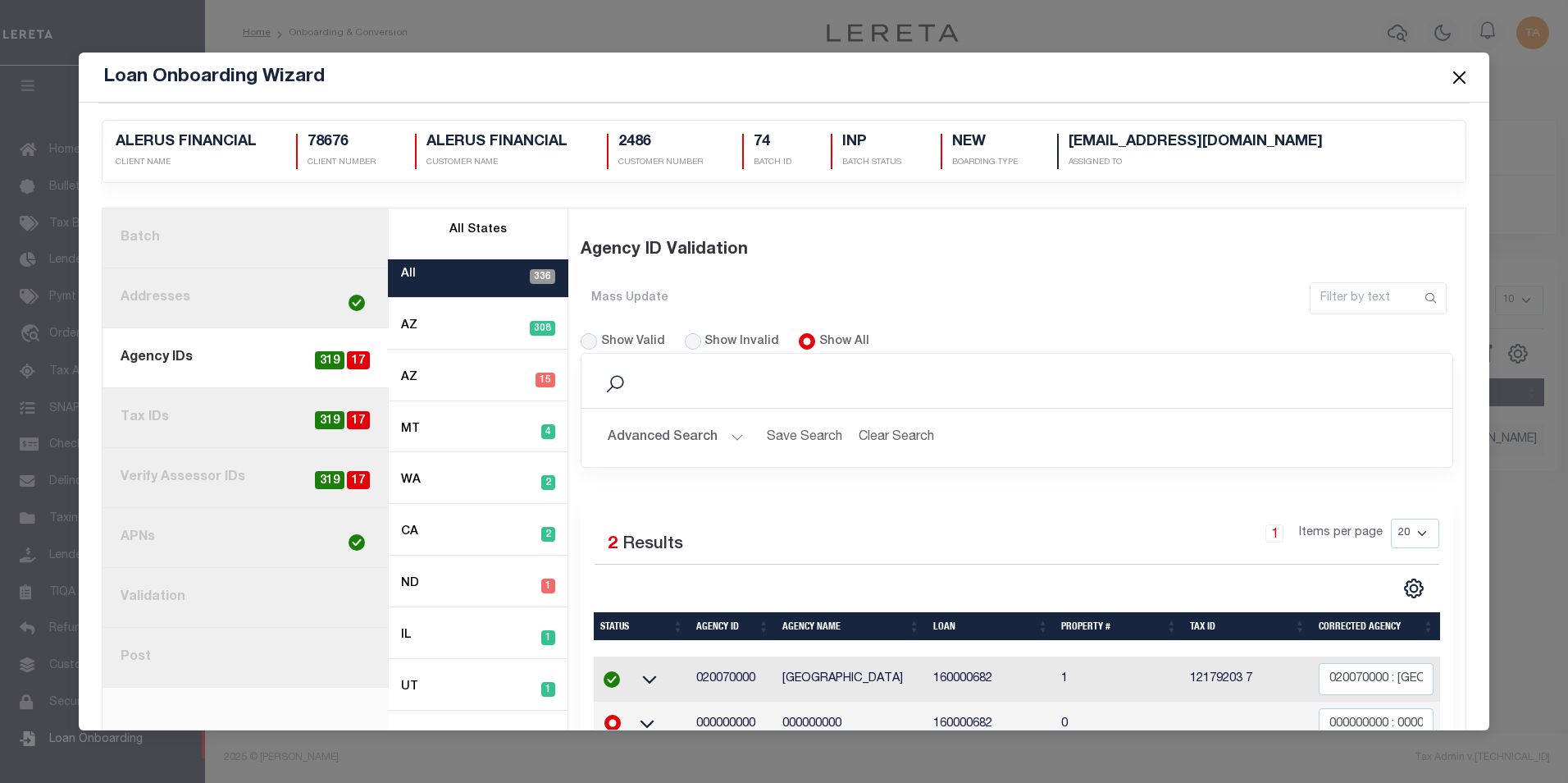
scroll to position [115, 0]
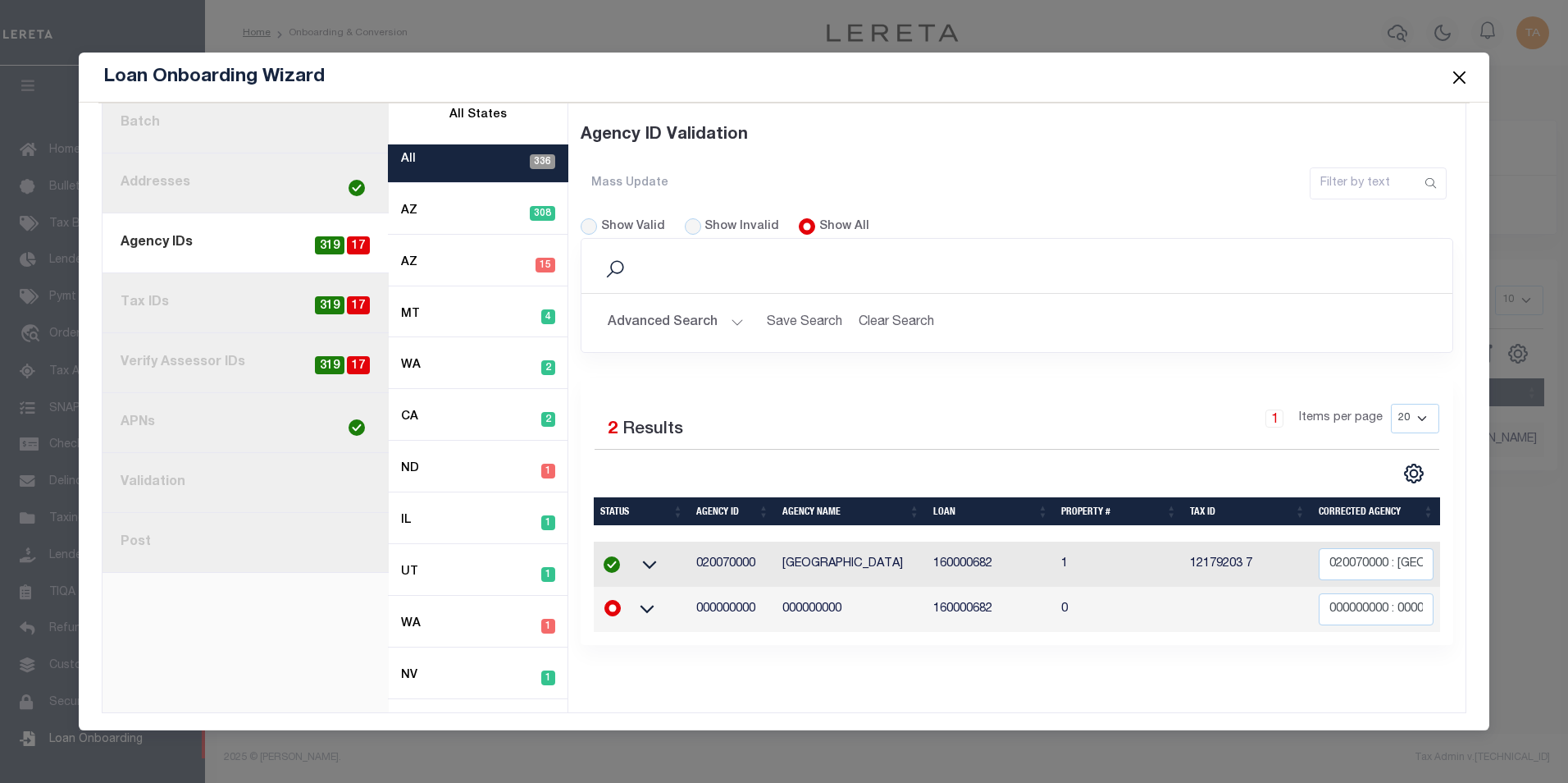
click at [1462, 73] on button "Close" at bounding box center [1459, 77] width 22 height 22
